Goal: Task Accomplishment & Management: Use online tool/utility

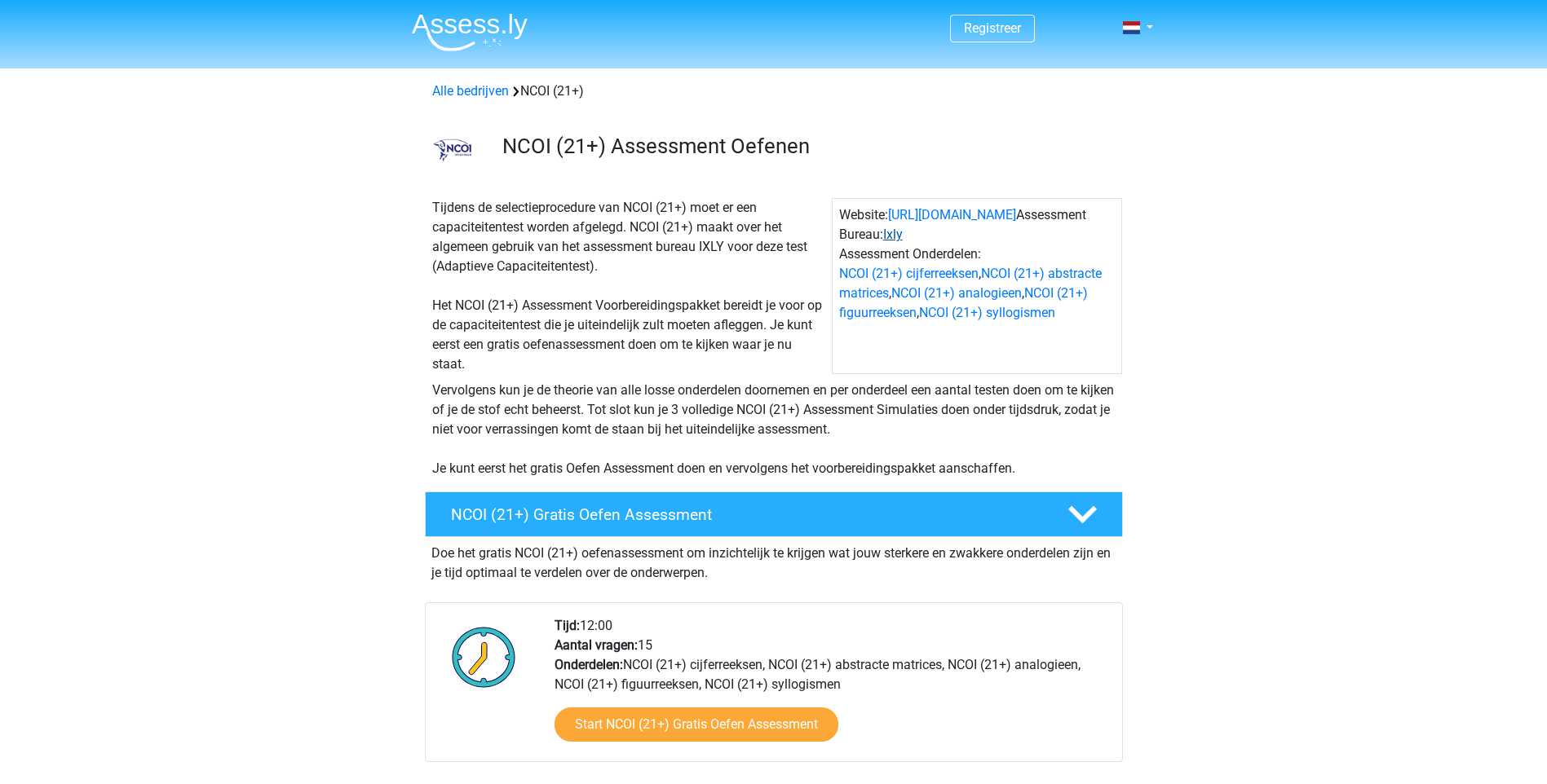
click at [898, 239] on link "Ixly" at bounding box center [893, 234] width 20 height 16
click at [673, 723] on link "Start NCOI (21+) Gratis Oefen Assessment" at bounding box center [695, 724] width 326 height 39
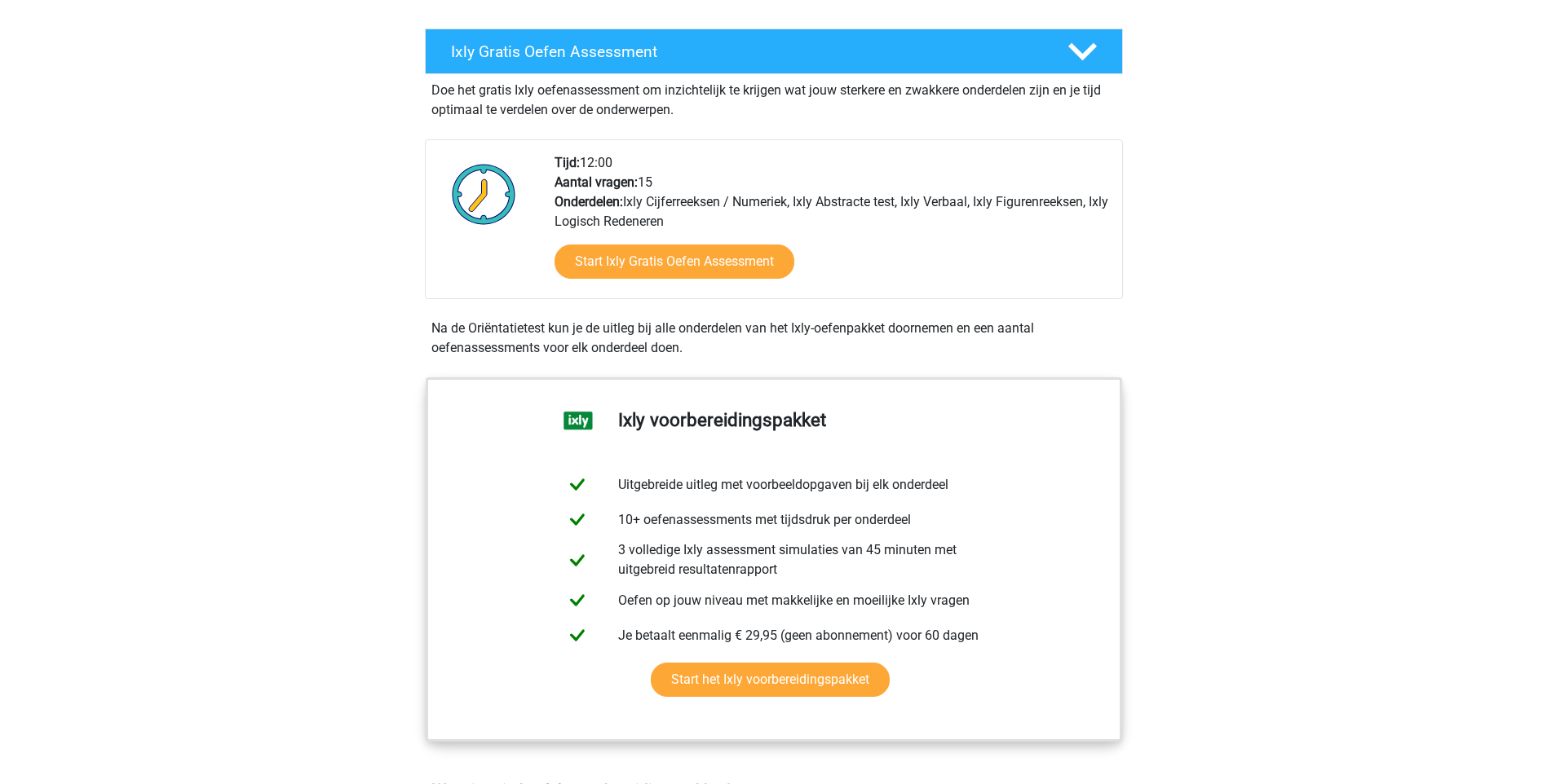
scroll to position [82, 0]
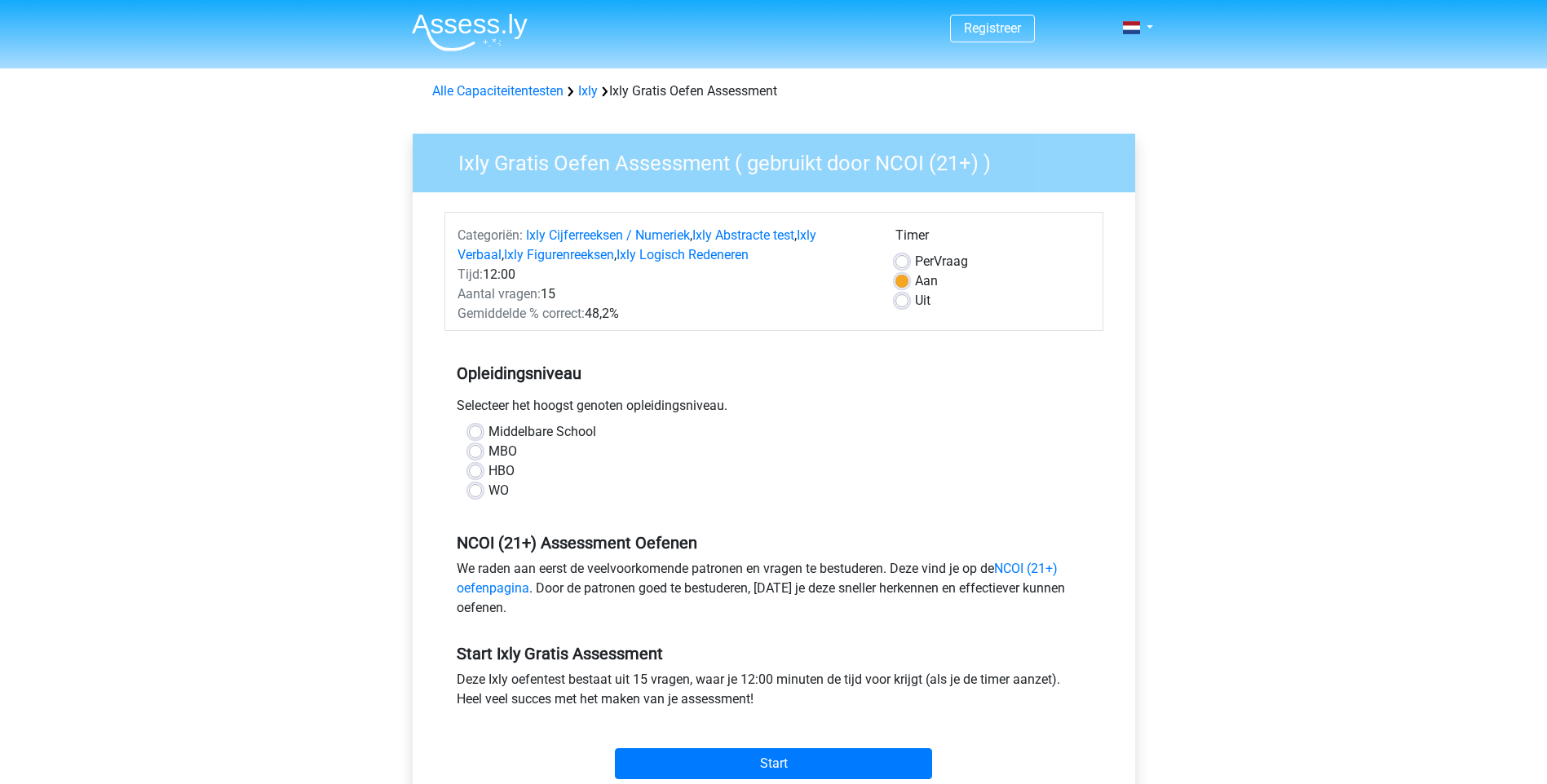
click at [488, 430] on label "Middelbare School" at bounding box center [542, 432] width 107 height 20
click at [478, 430] on input "Middelbare School" at bounding box center [475, 430] width 13 height 17
radio input "true"
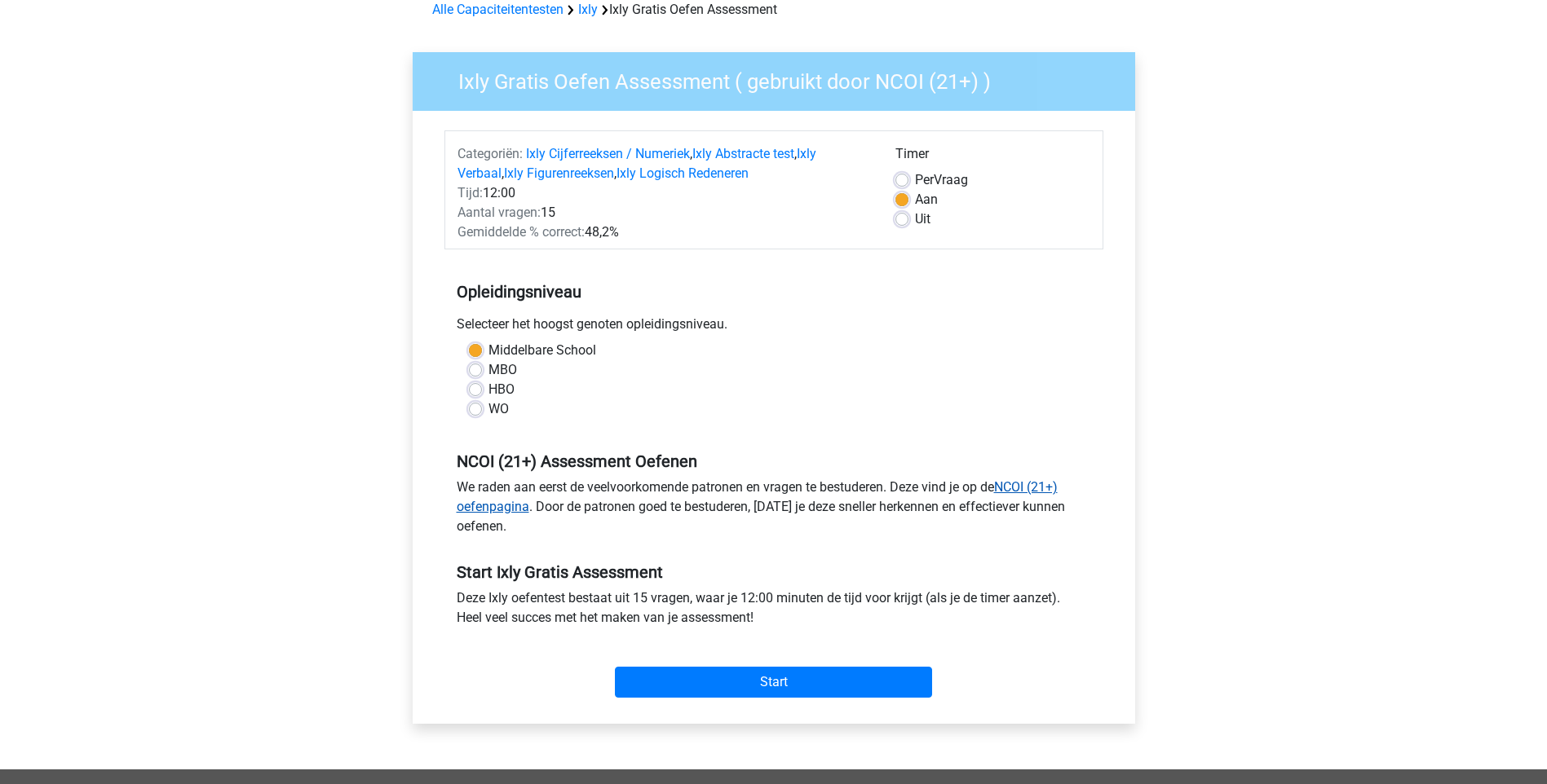
click at [1039, 483] on link "NCOI (21+) oefenpagina" at bounding box center [757, 497] width 601 height 35
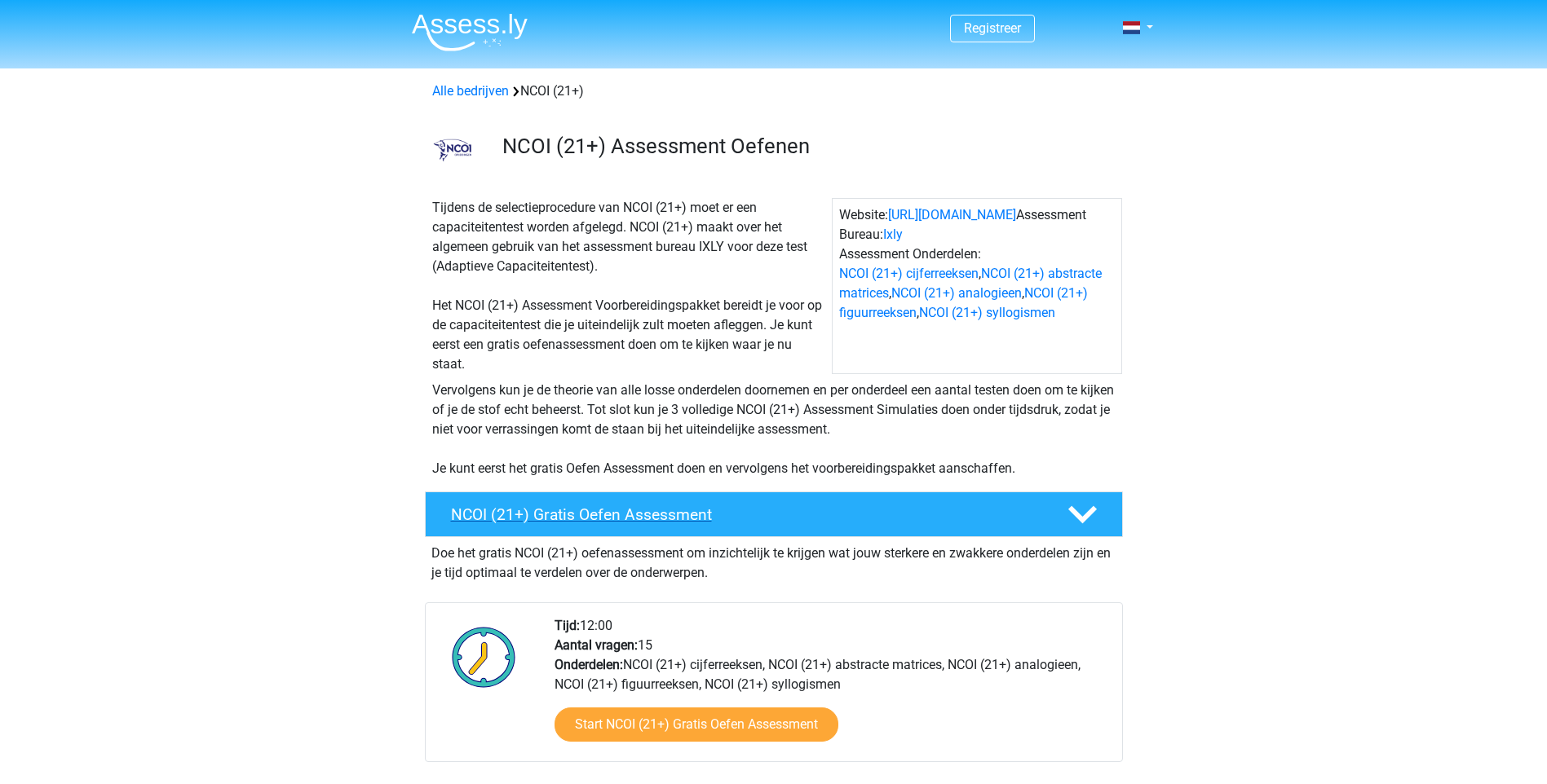
click at [1095, 516] on icon at bounding box center [1083, 515] width 29 height 29
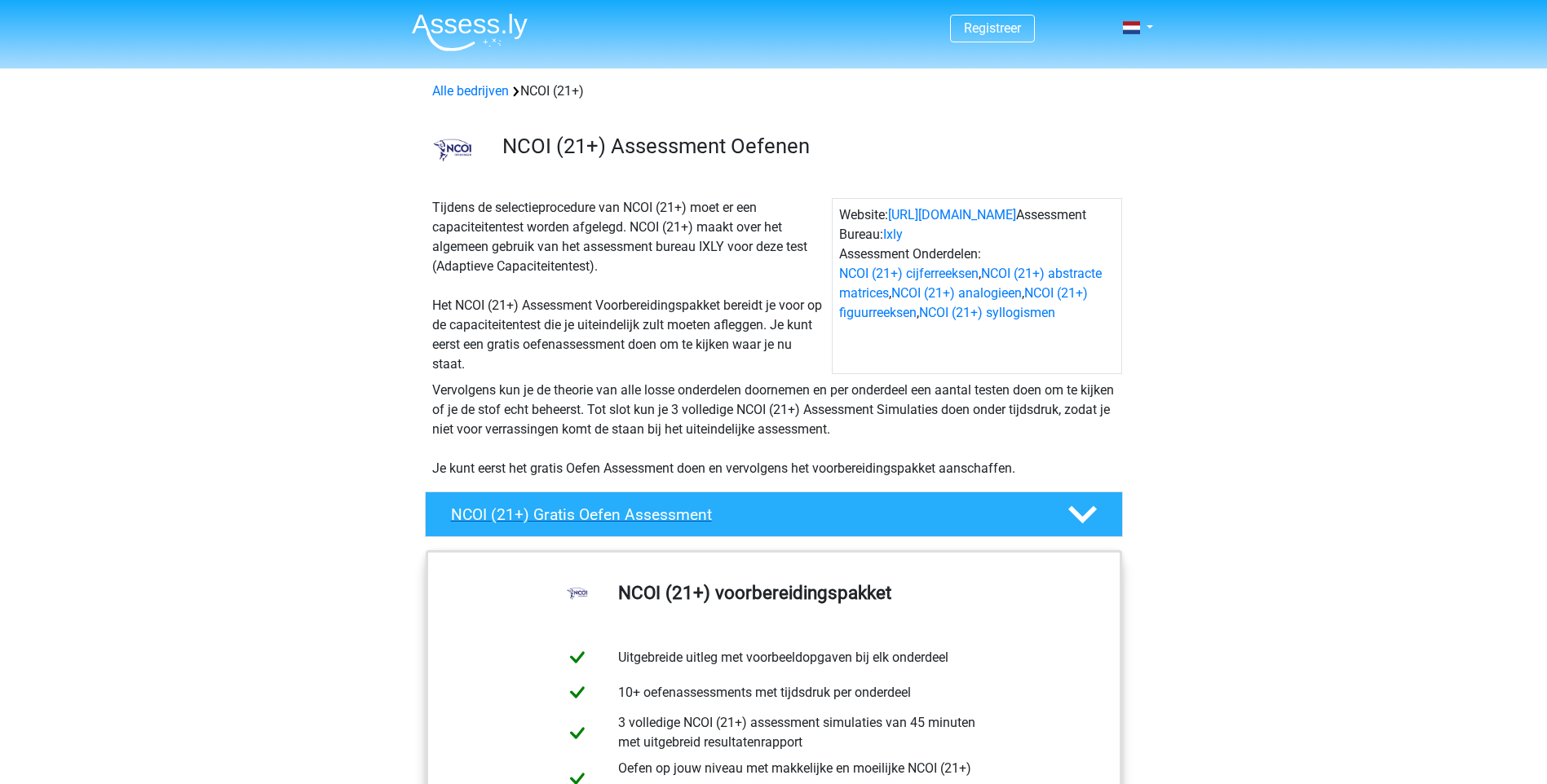
click at [1095, 516] on icon at bounding box center [1083, 515] width 29 height 29
